Goal: Task Accomplishment & Management: Manage account settings

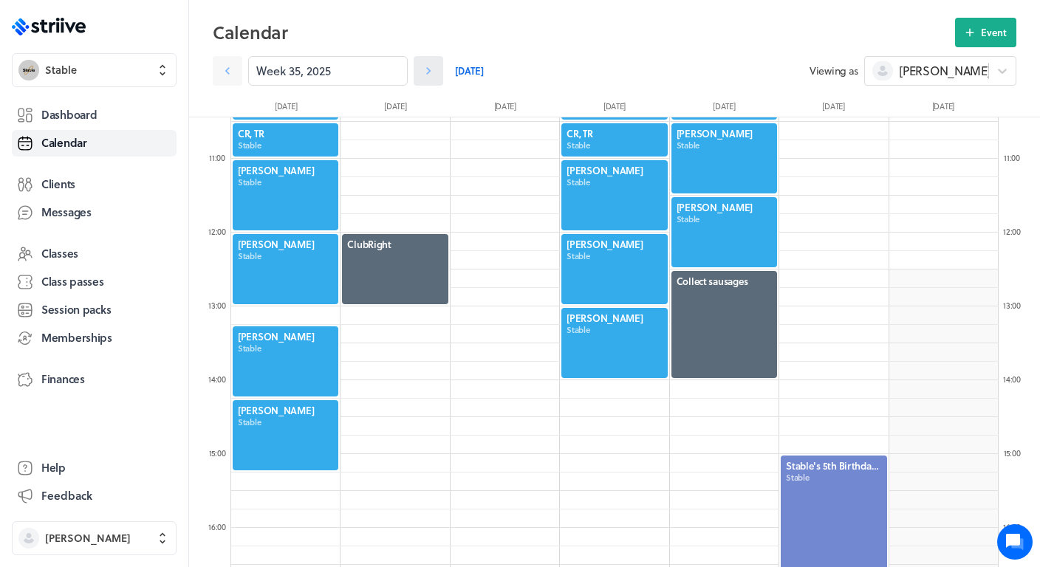
click at [432, 72] on icon at bounding box center [428, 71] width 15 height 15
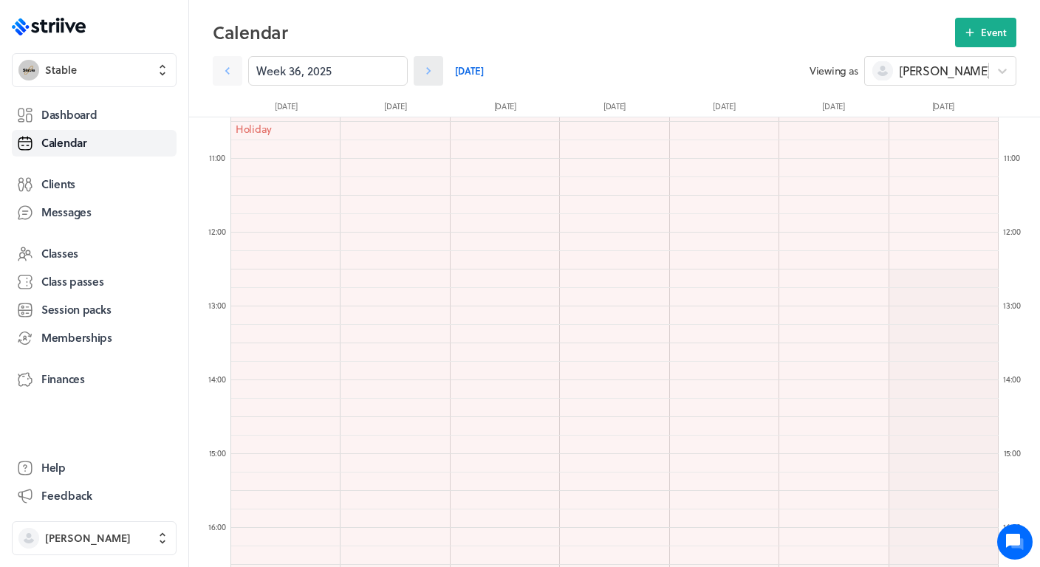
click at [432, 72] on icon at bounding box center [428, 71] width 15 height 15
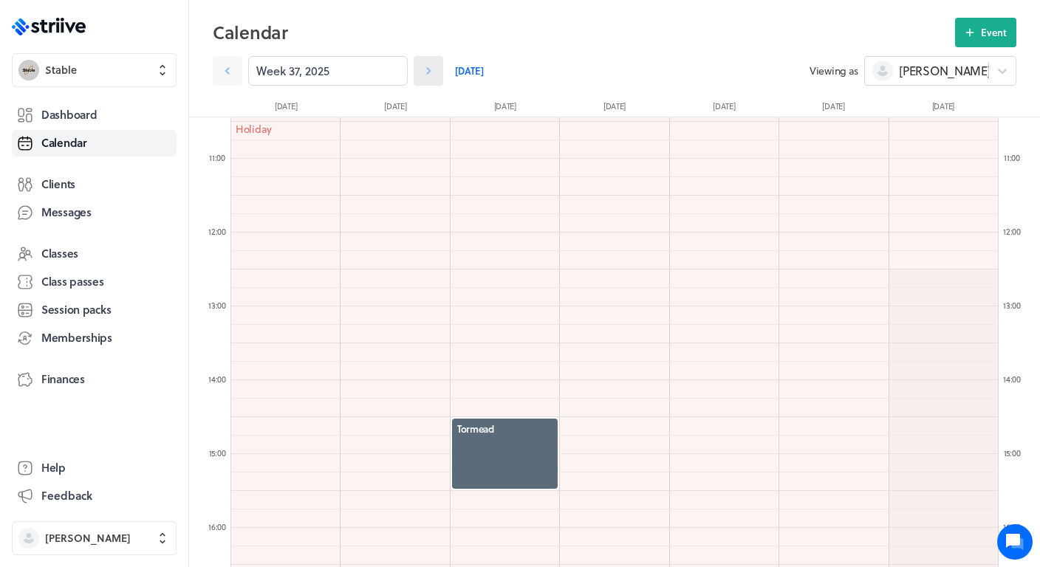
click at [432, 72] on icon at bounding box center [428, 71] width 15 height 15
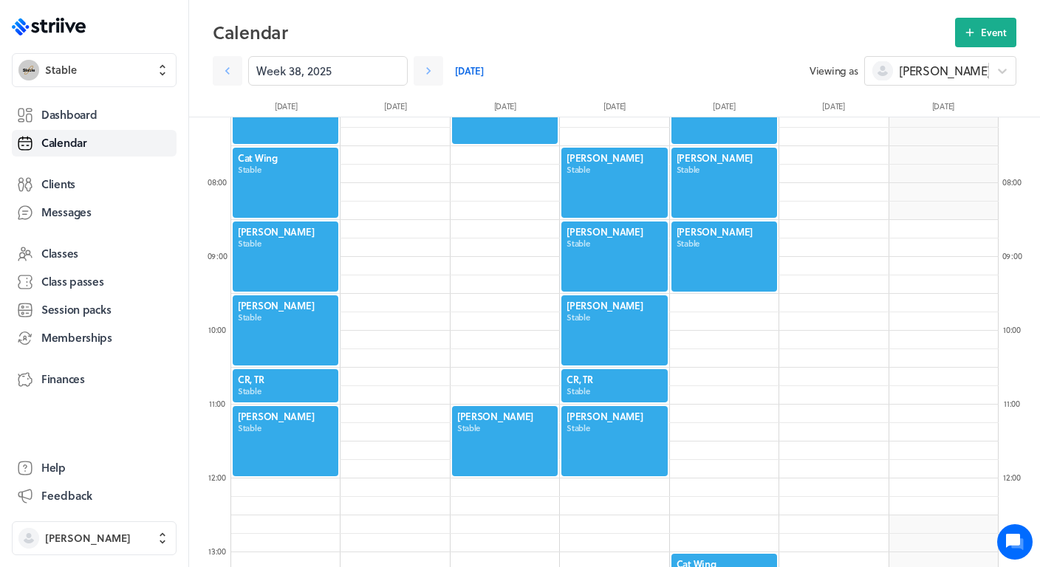
scroll to position [507, 0]
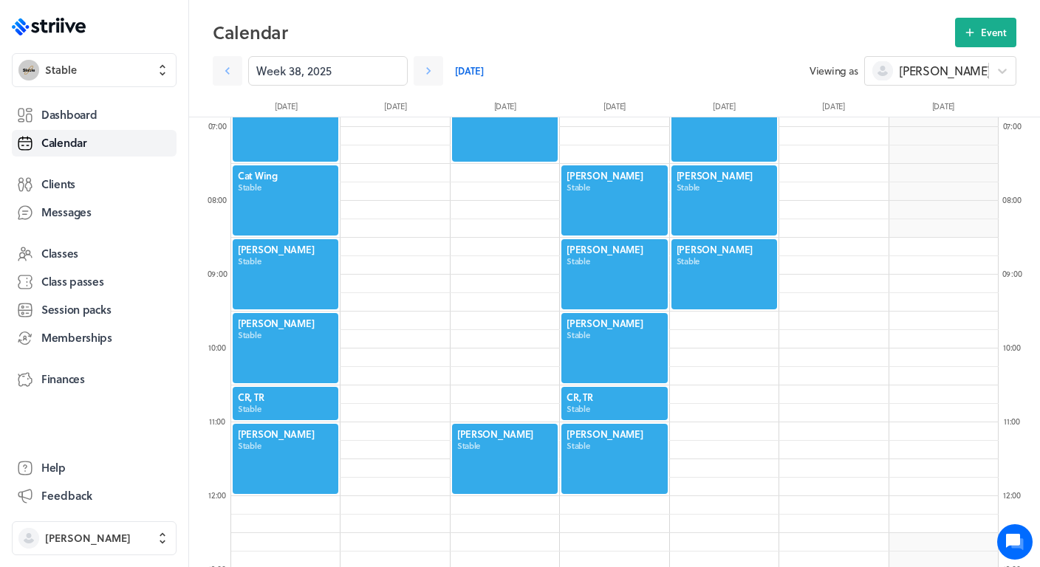
click at [276, 255] on div at bounding box center [285, 274] width 109 height 73
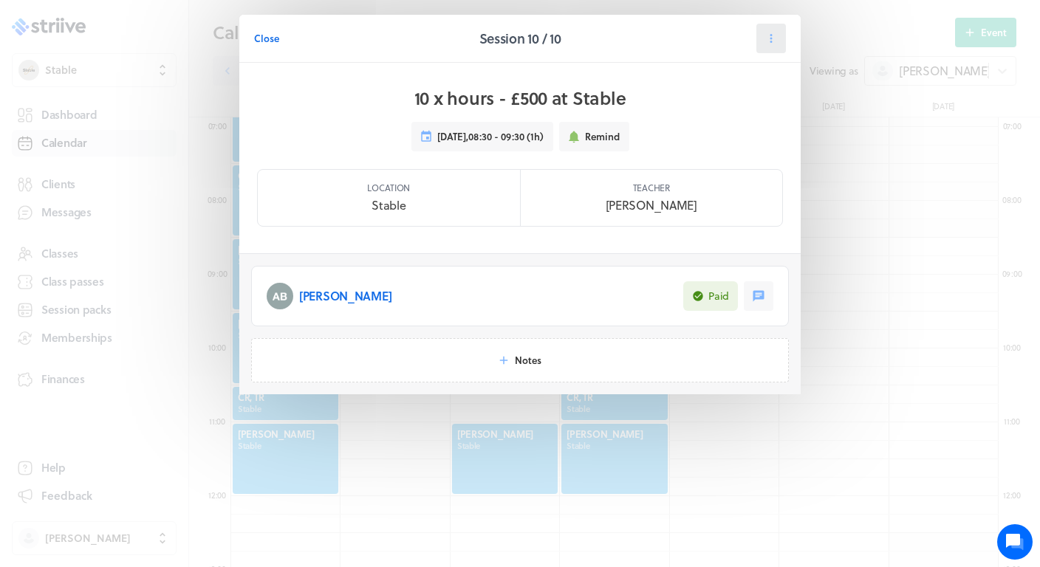
click at [777, 39] on icon at bounding box center [770, 38] width 13 height 13
click at [711, 134] on span "Reschedule" at bounding box center [735, 128] width 51 height 13
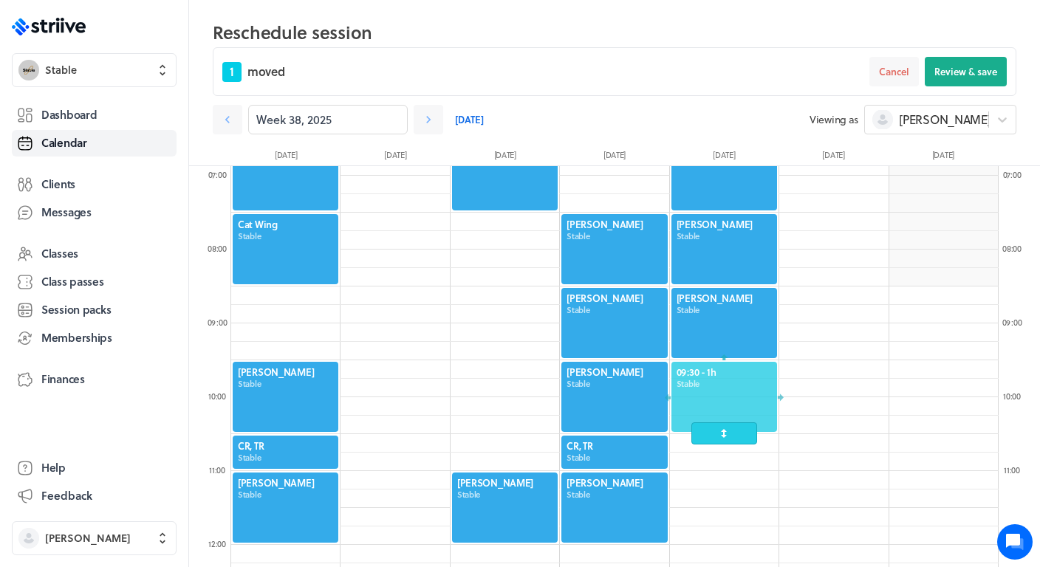
drag, startPoint x: 286, startPoint y: 313, endPoint x: 724, endPoint y: 391, distance: 444.7
click at [724, 391] on div at bounding box center [724, 396] width 109 height 73
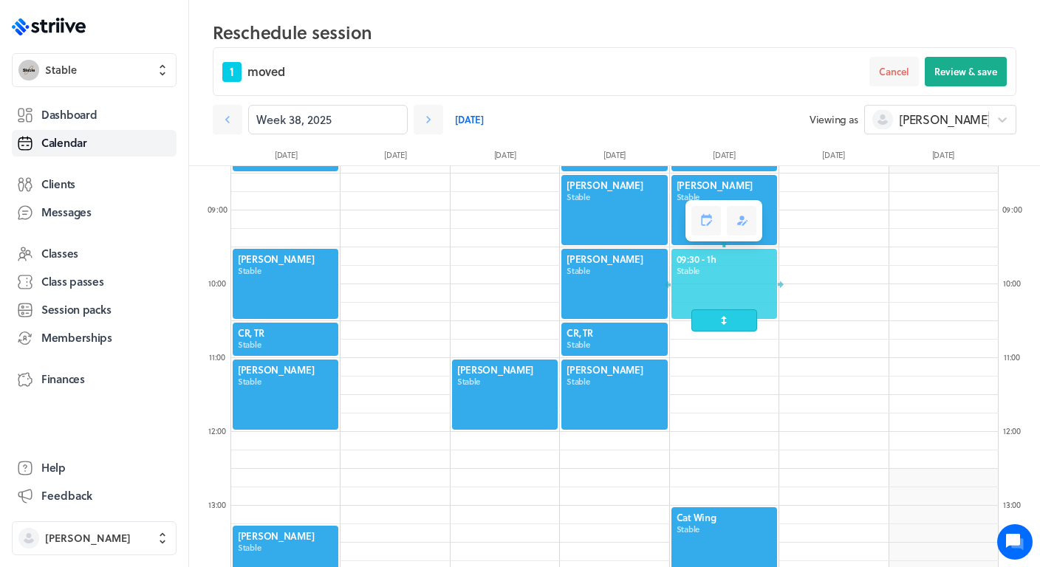
scroll to position [620, 0]
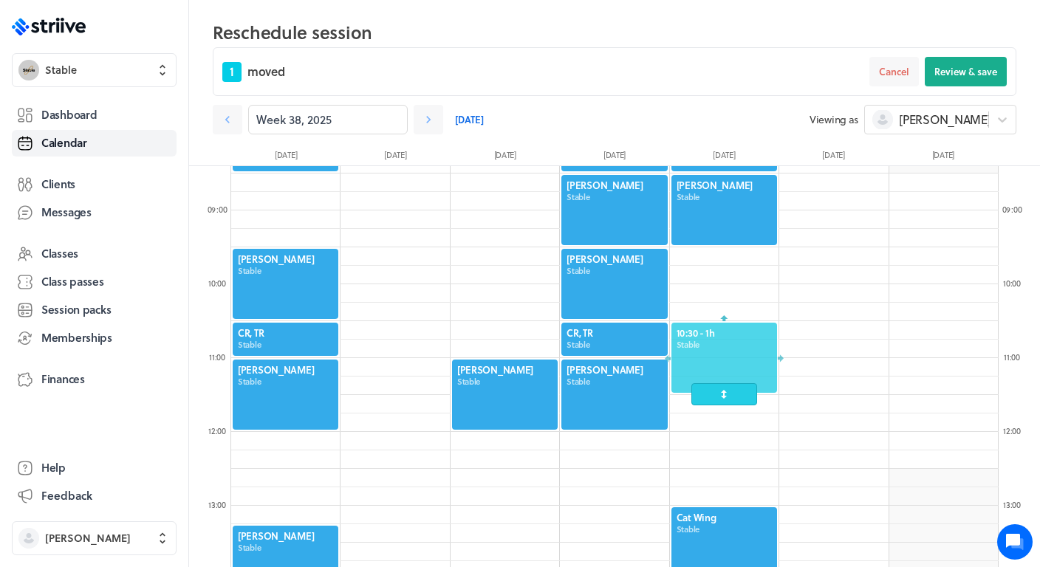
drag, startPoint x: 739, startPoint y: 275, endPoint x: 728, endPoint y: 358, distance: 83.4
click at [728, 358] on div at bounding box center [724, 357] width 109 height 73
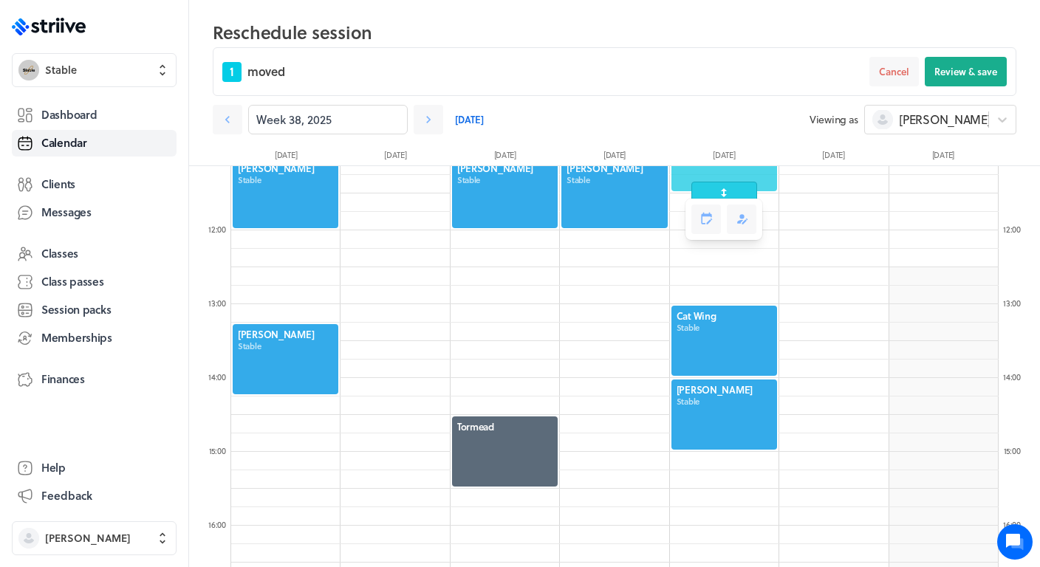
scroll to position [673, 0]
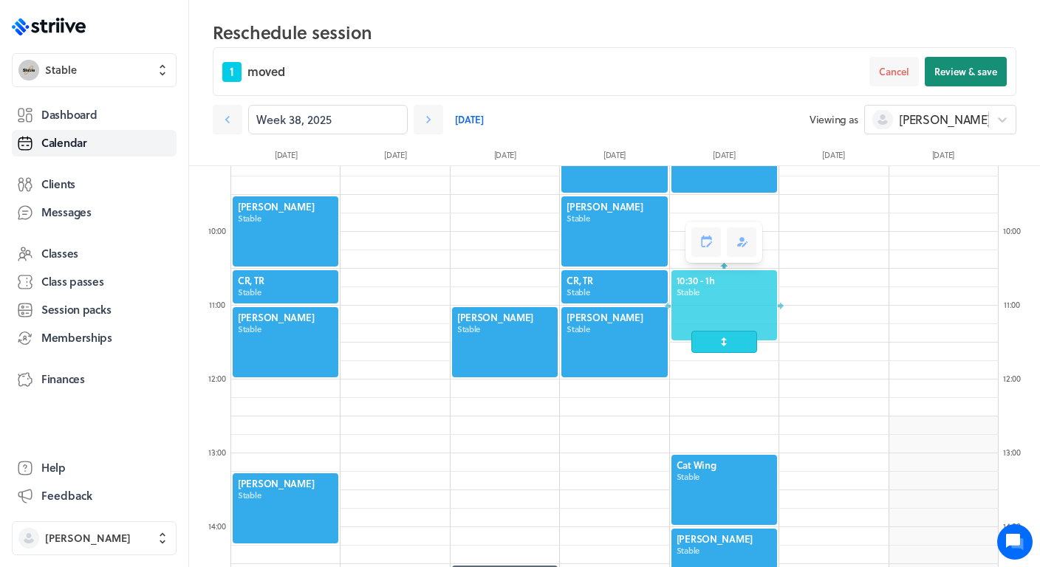
click at [970, 74] on span "Review & save" at bounding box center [965, 71] width 63 height 13
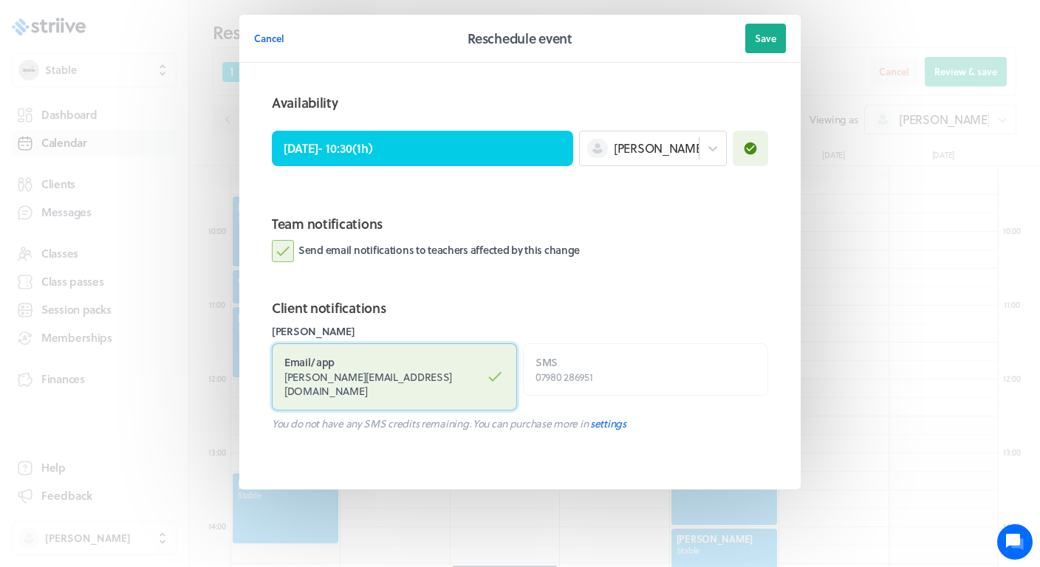
click at [368, 390] on label "Email / app [PERSON_NAME][EMAIL_ADDRESS][DOMAIN_NAME]" at bounding box center [394, 376] width 245 height 67
click at [0, 0] on input "Email / app [PERSON_NAME][EMAIL_ADDRESS][DOMAIN_NAME]" at bounding box center [0, 0] width 0 height 0
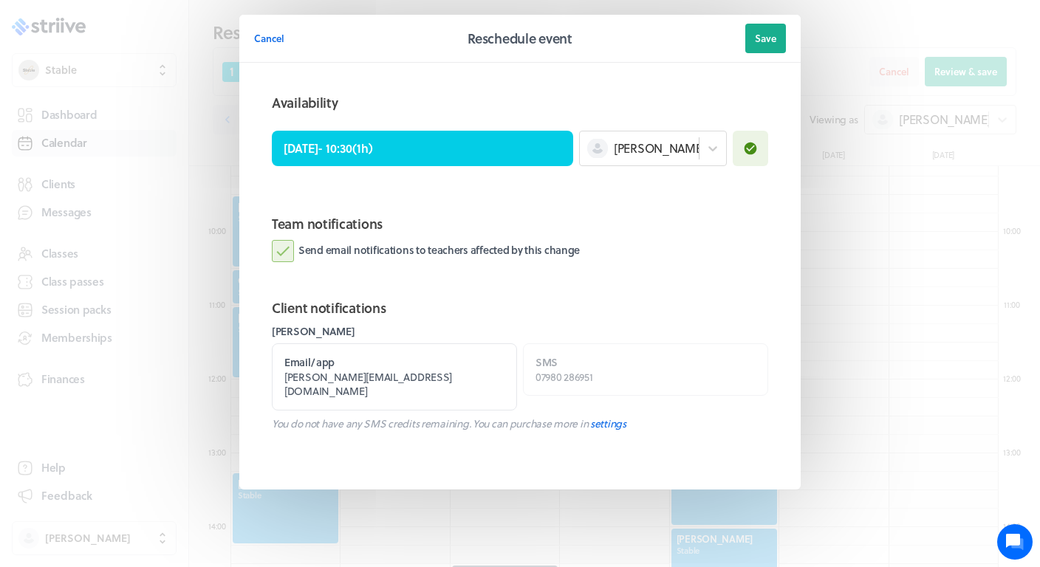
click at [439, 242] on label "Send email notifications to teachers affected by this change" at bounding box center [426, 251] width 308 height 22
click at [0, 0] on input "Send email notifications to teachers affected by this change" at bounding box center [0, 0] width 0 height 0
click at [764, 47] on button "Save" at bounding box center [765, 39] width 41 height 30
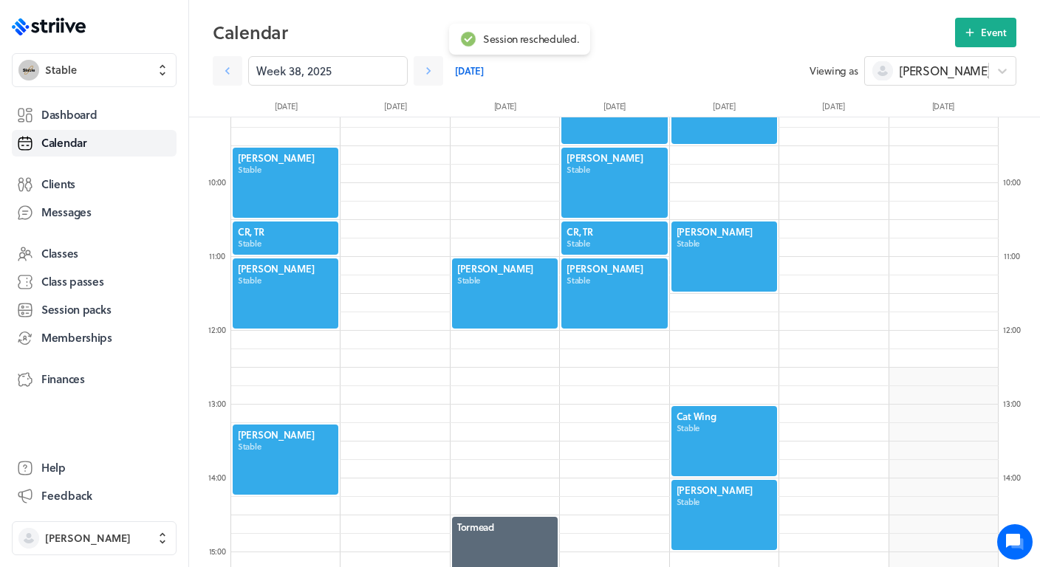
click at [703, 272] on div at bounding box center [724, 256] width 109 height 73
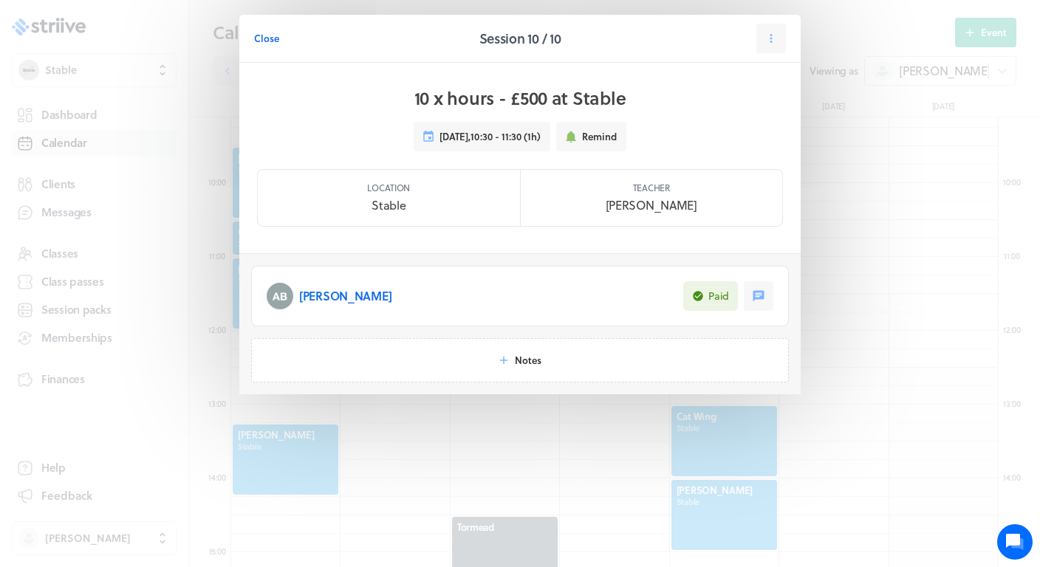
click at [332, 294] on p "[PERSON_NAME]" at bounding box center [345, 296] width 92 height 18
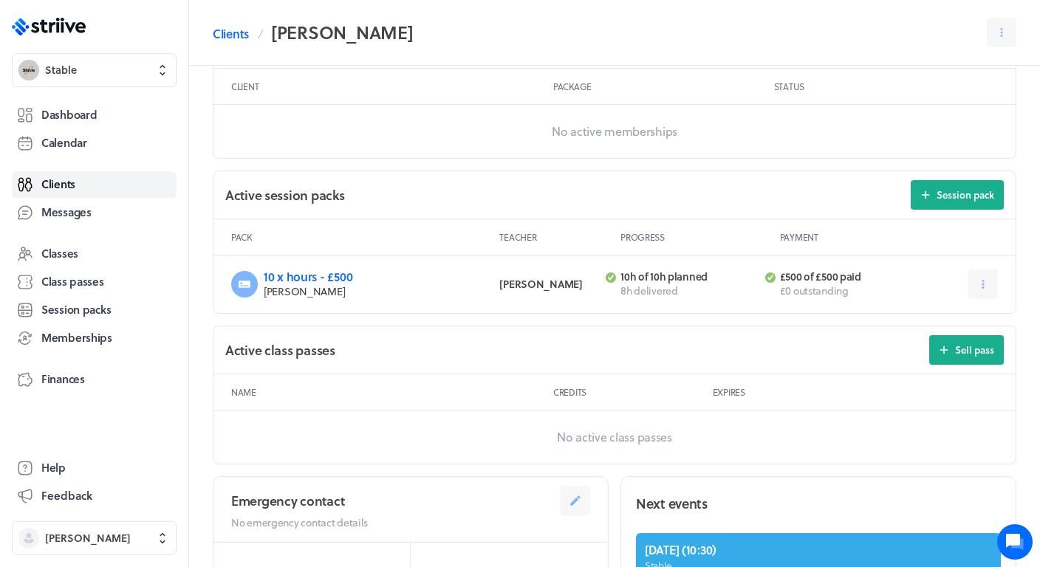
scroll to position [469, 0]
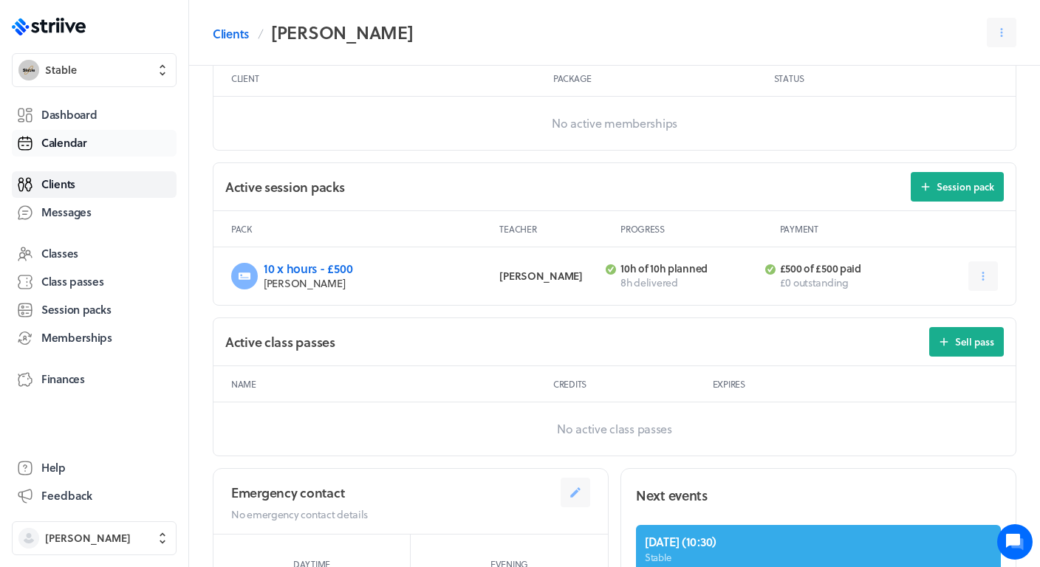
click at [67, 141] on span "Calendar" at bounding box center [64, 143] width 46 height 16
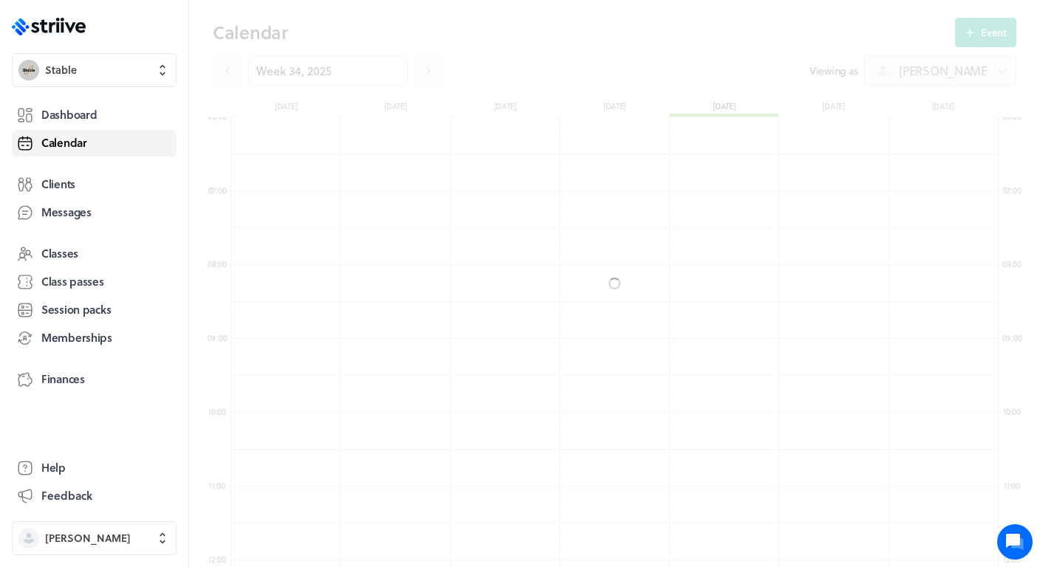
scroll to position [1772, 767]
